Goal: Task Accomplishment & Management: Use online tool/utility

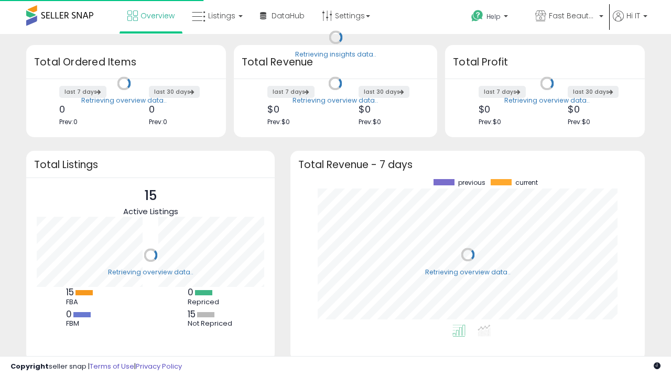
scroll to position [146, 333]
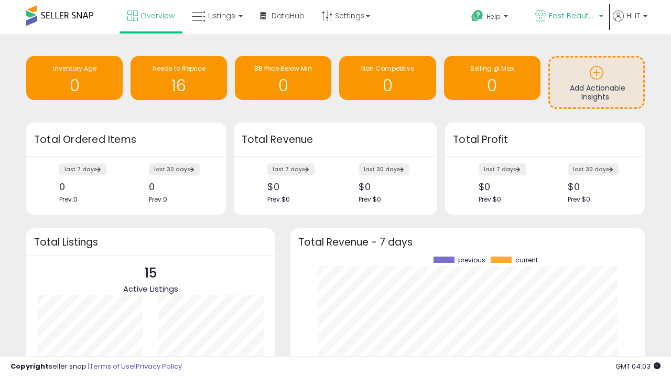
click at [568, 17] on span "Fast Beauty ([GEOGRAPHIC_DATA])" at bounding box center [572, 15] width 47 height 10
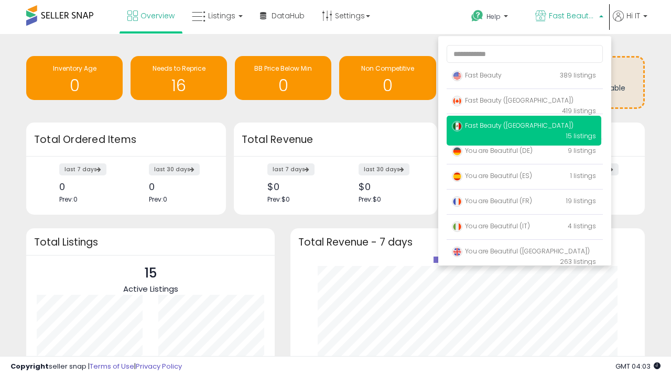
click at [524, 102] on span "Fast Beauty ([GEOGRAPHIC_DATA])" at bounding box center [513, 100] width 122 height 9
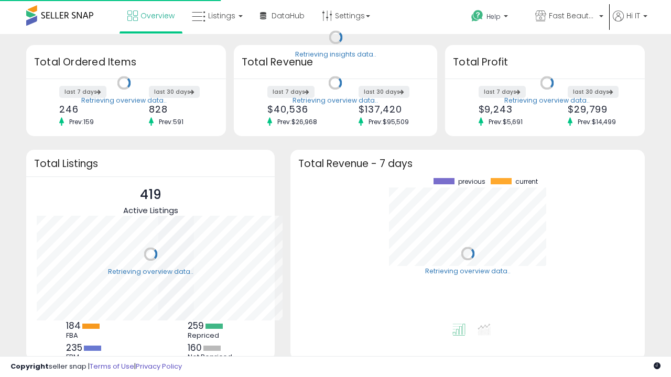
scroll to position [146, 333]
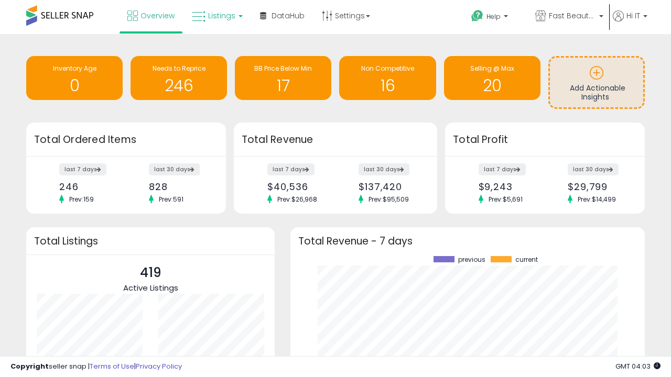
click at [216, 16] on span "Listings" at bounding box center [221, 15] width 27 height 10
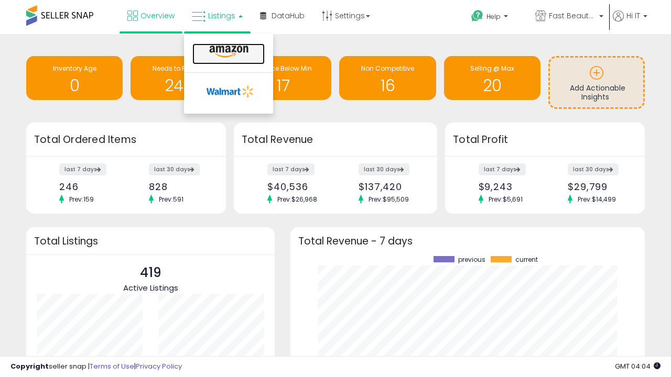
click at [227, 52] on icon at bounding box center [229, 52] width 46 height 14
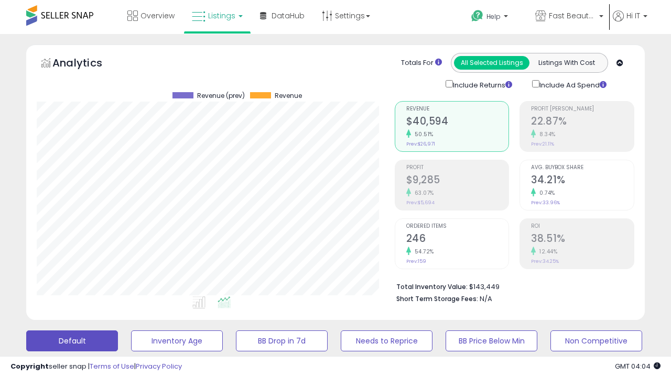
scroll to position [285, 0]
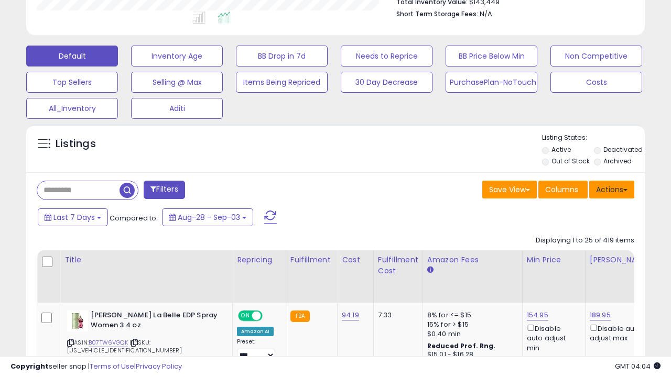
click at [612, 189] on button "Actions" at bounding box center [611, 190] width 45 height 18
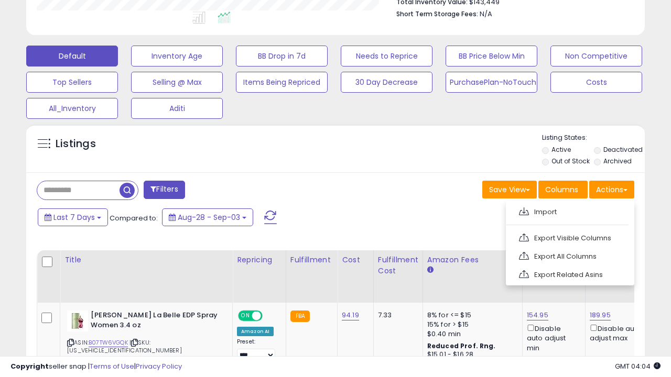
click at [524, 210] on span at bounding box center [524, 212] width 10 height 8
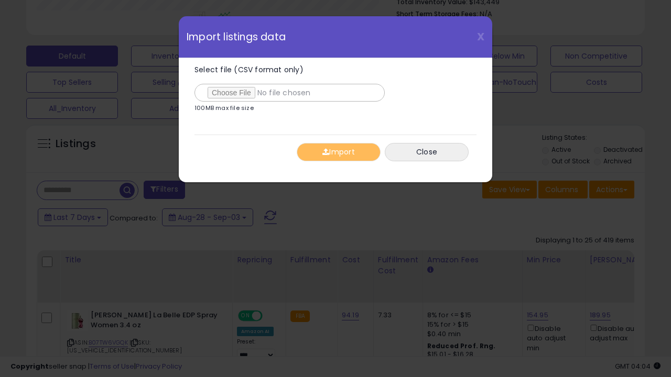
type input "**********"
click at [338, 152] on button "Import" at bounding box center [339, 152] width 84 height 18
